Goal: Obtain resource: Obtain resource

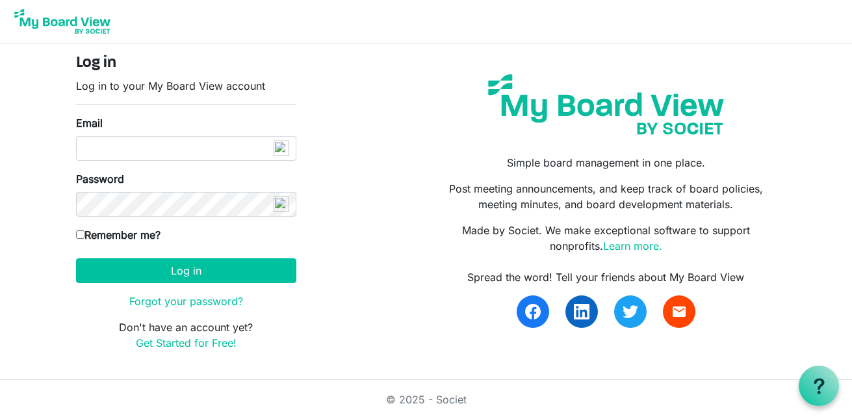
type input "info@creativecommunityimpact.ca"
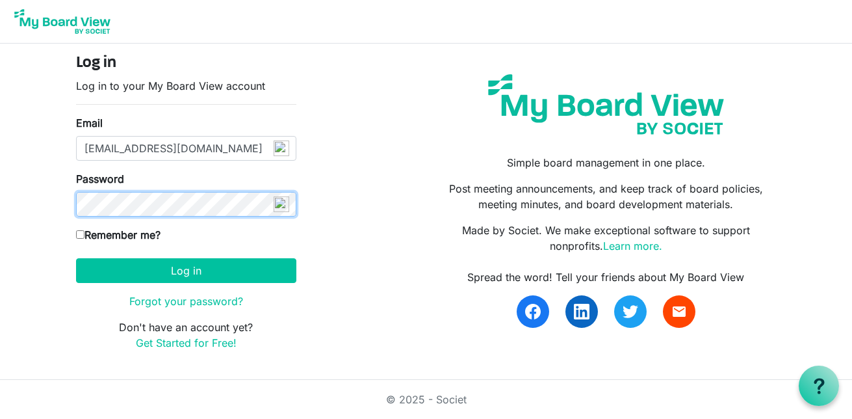
click at [76, 258] on button "Log in" at bounding box center [186, 270] width 220 height 25
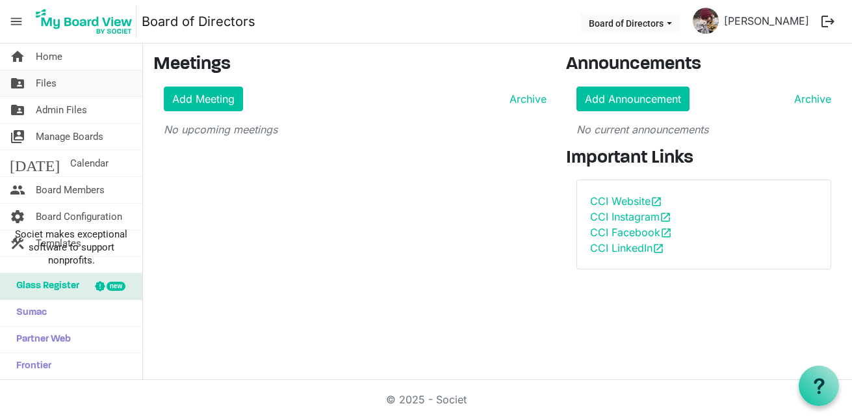
click at [62, 77] on link "folder_shared Files" at bounding box center [71, 83] width 142 height 26
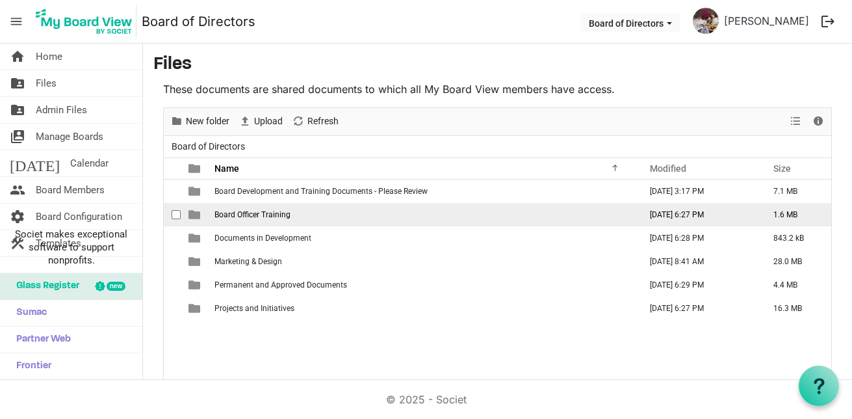
click at [251, 217] on span "Board Officer Training" at bounding box center [253, 214] width 76 height 9
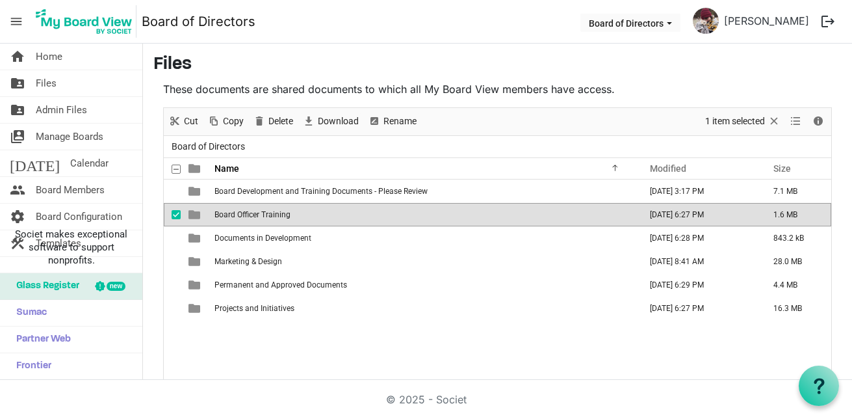
click at [251, 217] on span "Board Officer Training" at bounding box center [253, 214] width 76 height 9
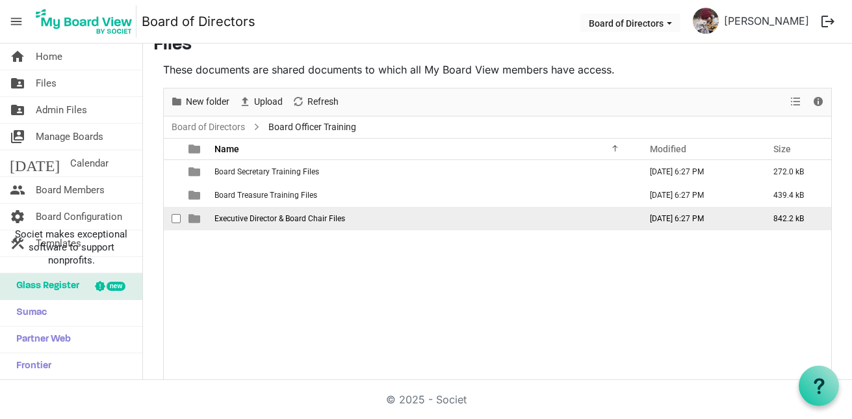
click at [276, 217] on span "Executive Director & Board Chair Files" at bounding box center [280, 218] width 131 height 9
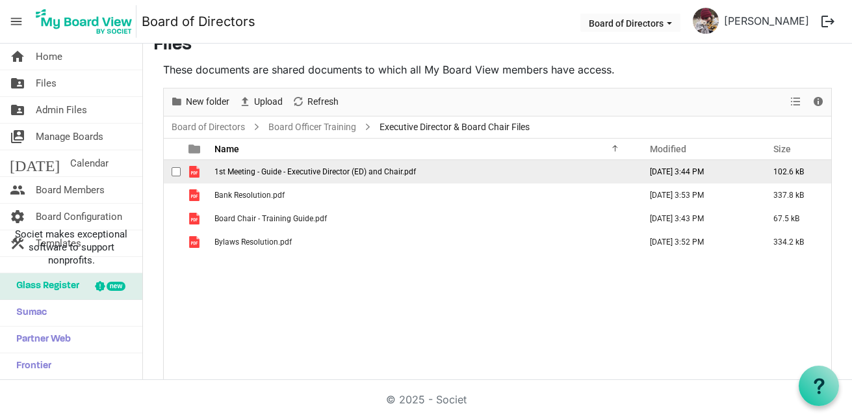
click at [311, 174] on span "1st Meeting - Guide - Executive Director (ED) and Chair.pdf" at bounding box center [316, 171] width 202 height 9
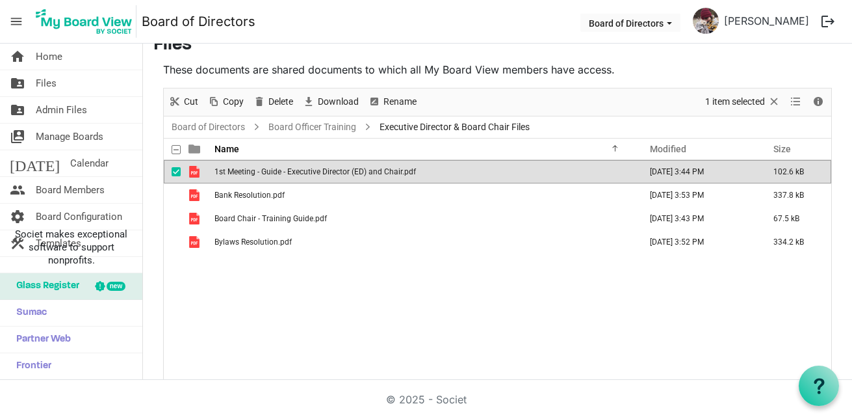
click at [311, 174] on span "1st Meeting - Guide - Executive Director (ED) and Chair.pdf" at bounding box center [316, 171] width 202 height 9
click at [297, 172] on span "1st Meeting - Guide - Executive Director (ED) and Chair.pdf" at bounding box center [316, 171] width 202 height 9
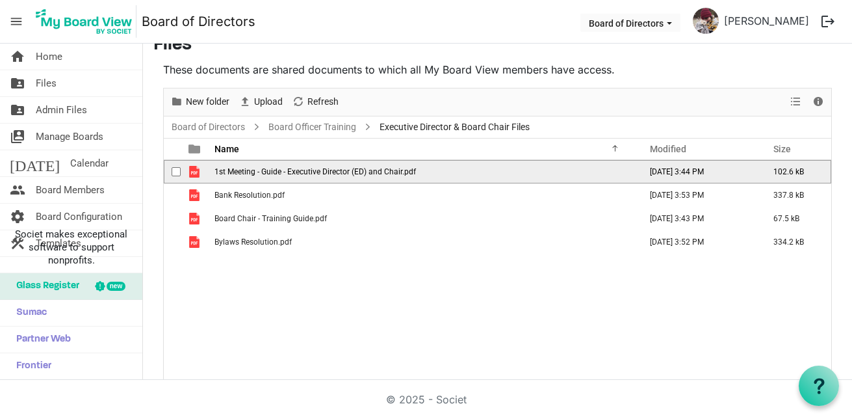
click at [297, 172] on span "1st Meeting - Guide - Executive Director (ED) and Chair.pdf" at bounding box center [316, 171] width 202 height 9
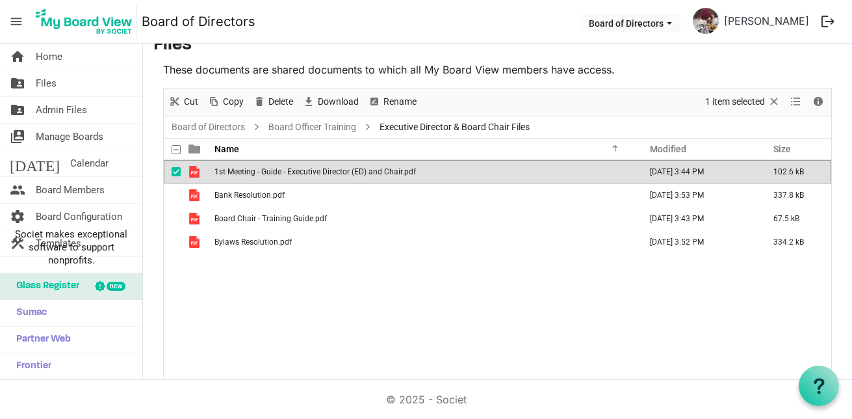
click at [468, 33] on nav "menu Board of Directors Board of Directors Jacquelyn Miccolis logout" at bounding box center [426, 22] width 852 height 44
click at [63, 86] on link "folder_shared Files" at bounding box center [71, 83] width 142 height 26
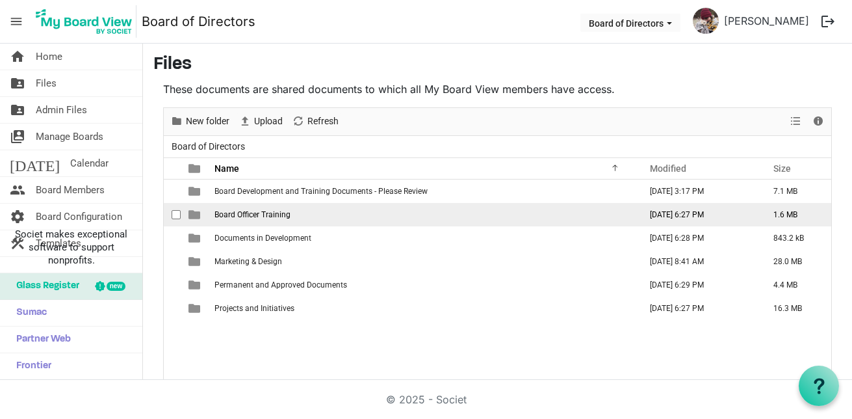
click at [261, 216] on span "Board Officer Training" at bounding box center [253, 214] width 76 height 9
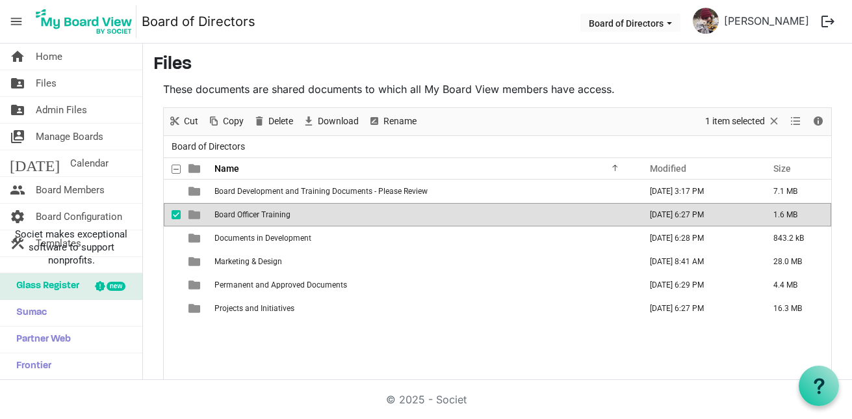
click at [261, 216] on span "Board Officer Training" at bounding box center [253, 214] width 76 height 9
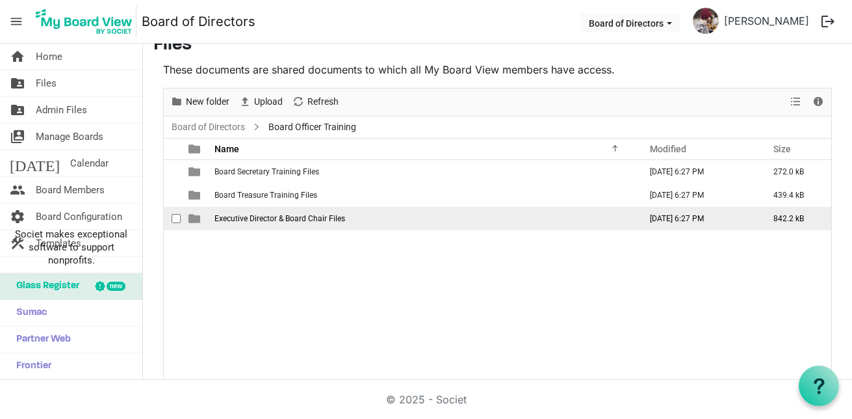
click at [330, 219] on span "Executive Director & Board Chair Files" at bounding box center [280, 218] width 131 height 9
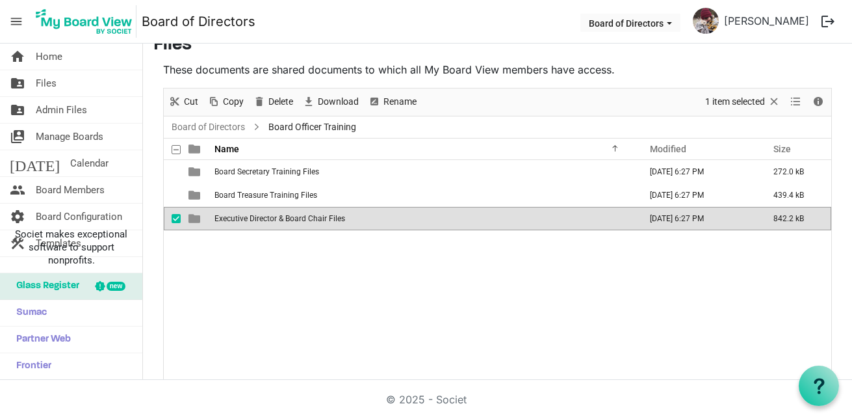
click at [330, 219] on span "Executive Director & Board Chair Files" at bounding box center [280, 218] width 131 height 9
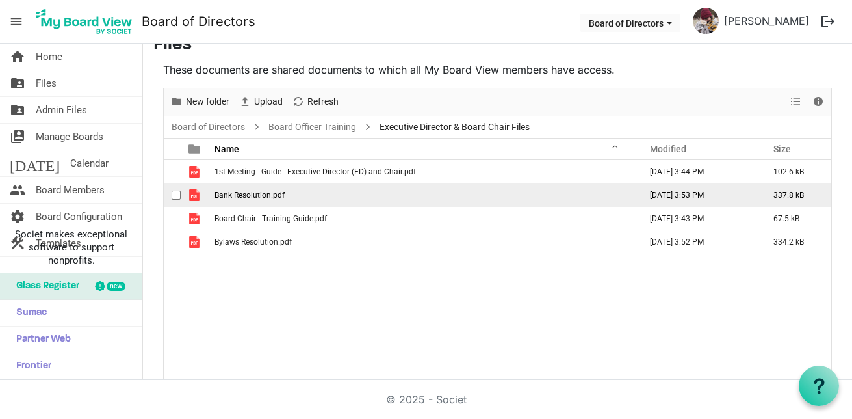
click at [315, 194] on td "Bank Resolution.pdf" at bounding box center [424, 194] width 426 height 23
click at [314, 194] on td "Bank Resolution.pdf" at bounding box center [424, 194] width 426 height 23
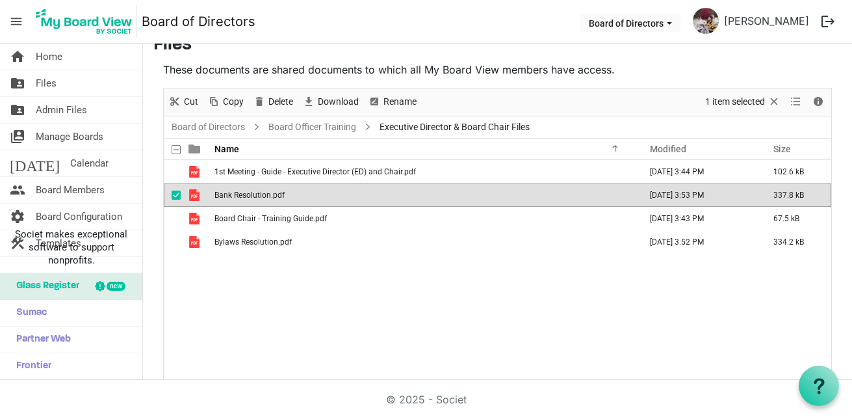
click at [406, 5] on nav "menu Board of Directors Board of Directors Jacquelyn Miccolis logout" at bounding box center [426, 22] width 852 height 44
click at [456, 193] on td "Bank Resolution.pdf" at bounding box center [424, 194] width 426 height 23
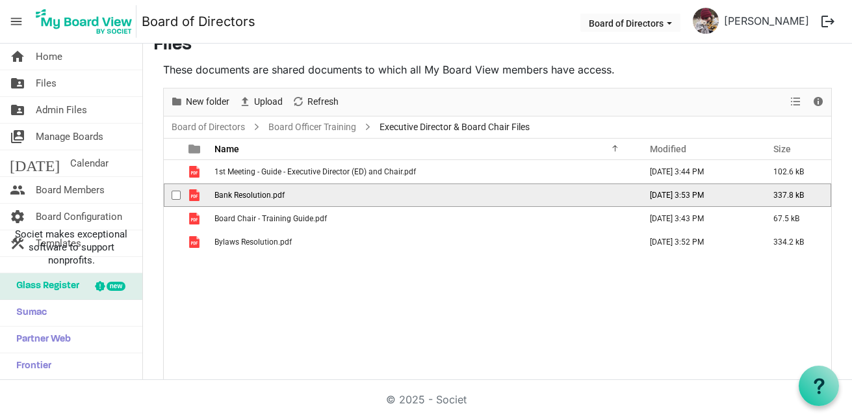
click at [456, 193] on td "Bank Resolution.pdf" at bounding box center [424, 194] width 426 height 23
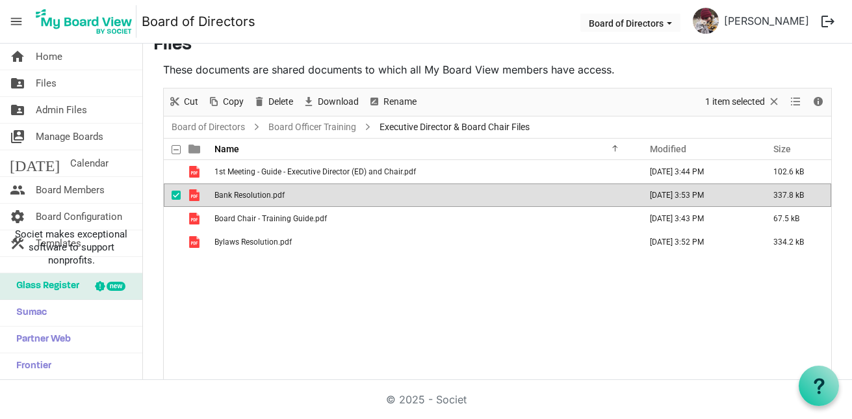
click at [787, 292] on div "1st Meeting - Guide - Executive Director (ED) and Chair.pdf September 15, 2025 …" at bounding box center [498, 270] width 668 height 220
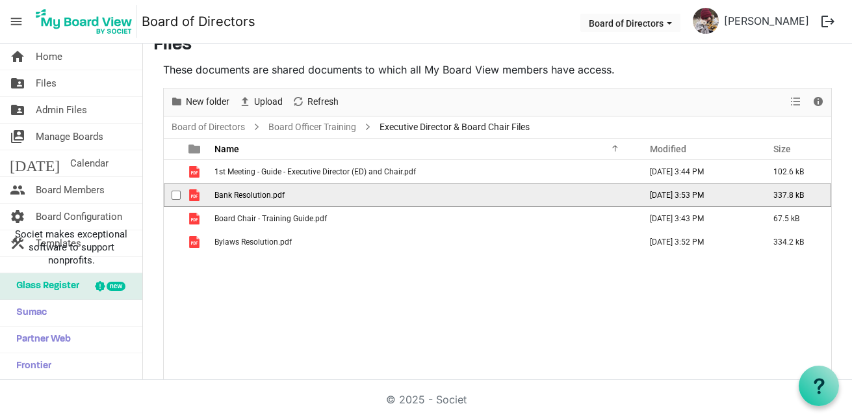
click at [359, 196] on td "Bank Resolution.pdf" at bounding box center [424, 194] width 426 height 23
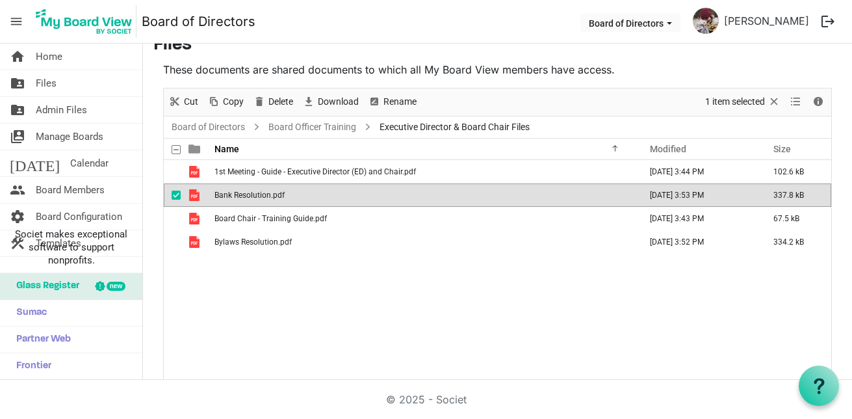
click at [359, 196] on td "Bank Resolution.pdf" at bounding box center [424, 194] width 426 height 23
click at [612, 345] on div "1st Meeting - Guide - Executive Director (ED) and Chair.pdf September 15, 2025 …" at bounding box center [498, 270] width 668 height 220
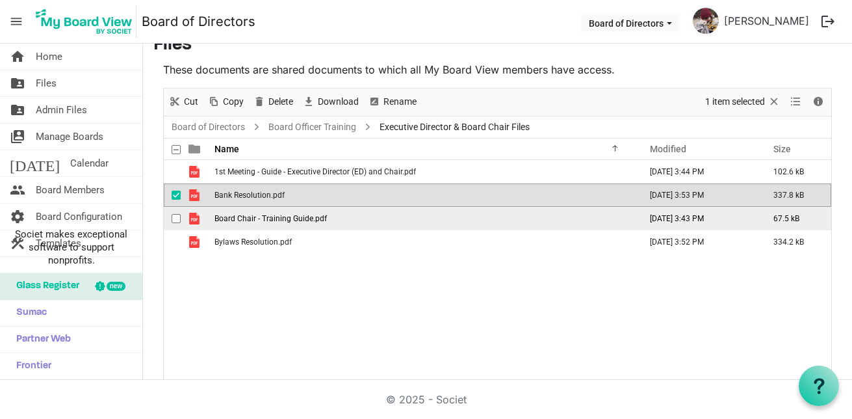
click at [354, 216] on td "Board Chair - Training Guide.pdf" at bounding box center [424, 218] width 426 height 23
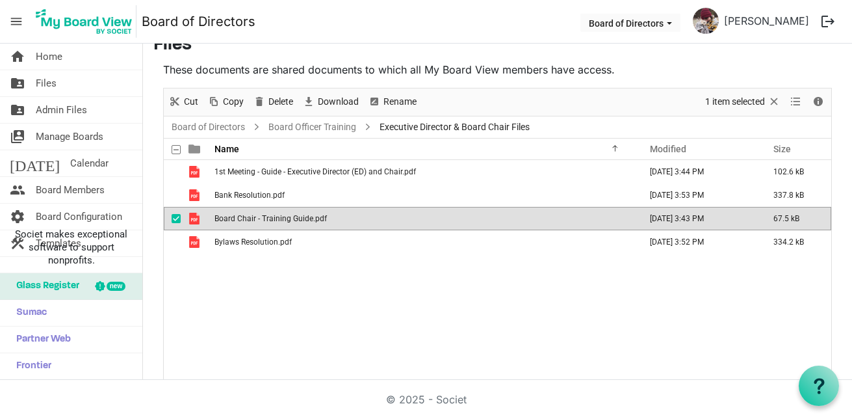
click at [354, 216] on td "Board Chair - Training Guide.pdf" at bounding box center [424, 218] width 426 height 23
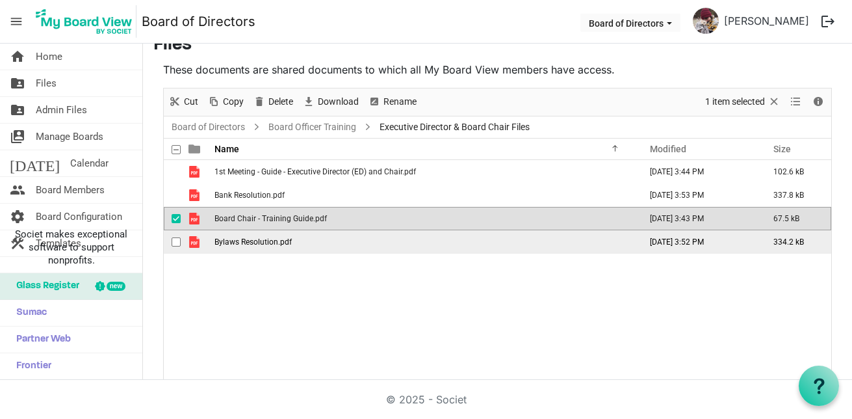
click at [267, 241] on span "Bylaws Resolution.pdf" at bounding box center [253, 241] width 77 height 9
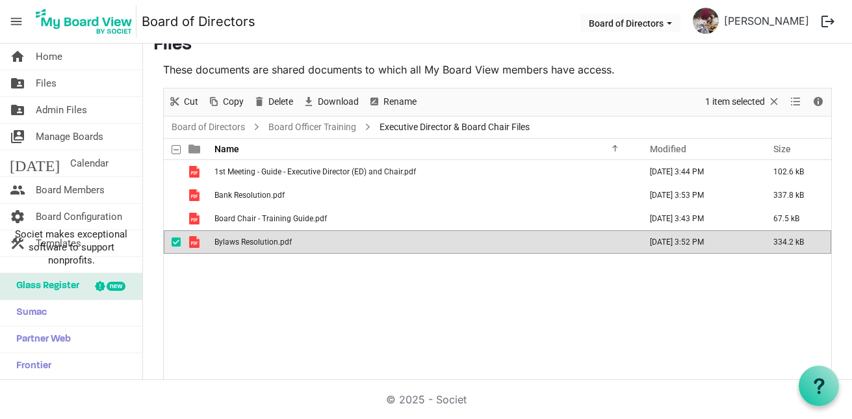
click at [267, 241] on span "Bylaws Resolution.pdf" at bounding box center [253, 241] width 77 height 9
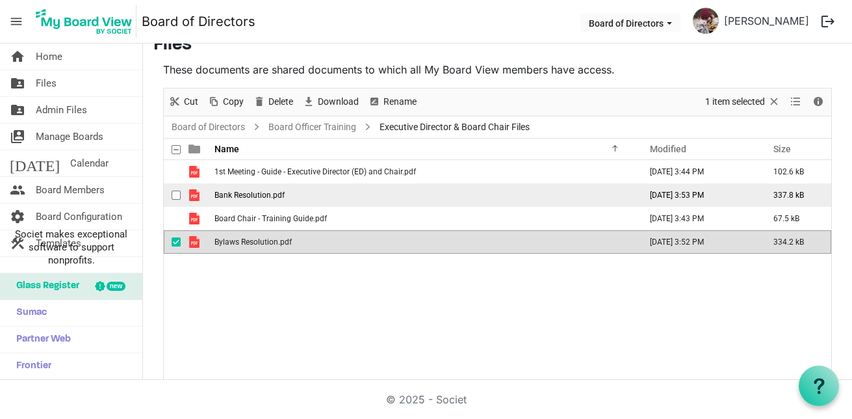
click at [318, 199] on td "Bank Resolution.pdf" at bounding box center [424, 194] width 426 height 23
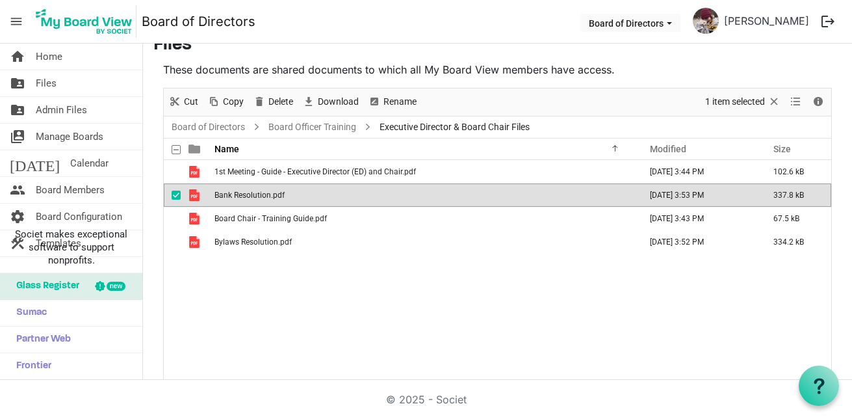
click at [635, 393] on div "© 2025 - Societ" at bounding box center [426, 399] width 741 height 39
click at [47, 82] on span "Files" at bounding box center [46, 83] width 21 height 26
